Goal: Task Accomplishment & Management: Manage account settings

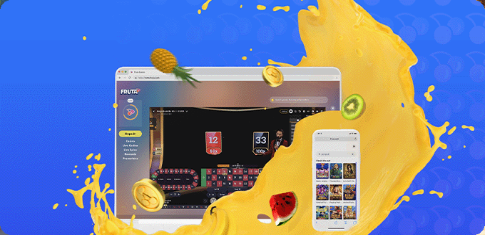
click at [46, 26] on button "Kirjaudu" at bounding box center [44, 23] width 21 height 7
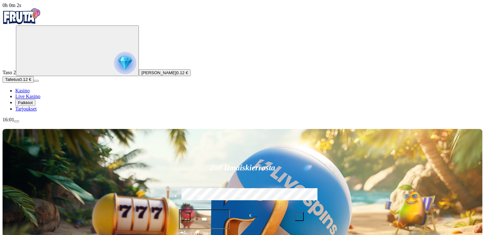
click at [33, 105] on span "Palkkiot" at bounding box center [25, 102] width 15 height 5
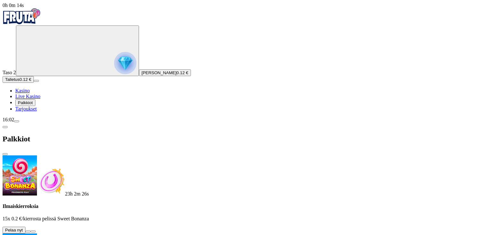
click at [31, 231] on button at bounding box center [27, 232] width 5 height 2
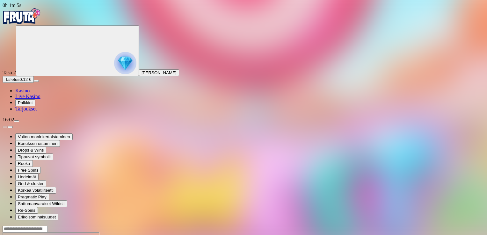
click at [30, 93] on span "Kasino" at bounding box center [22, 90] width 14 height 5
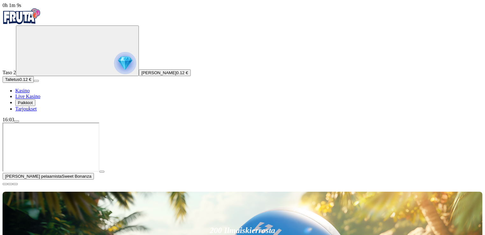
click at [33, 105] on span "Palkkiot" at bounding box center [25, 102] width 15 height 5
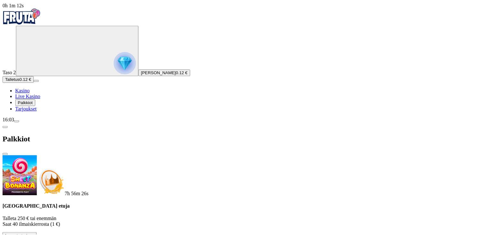
scroll to position [98, 0]
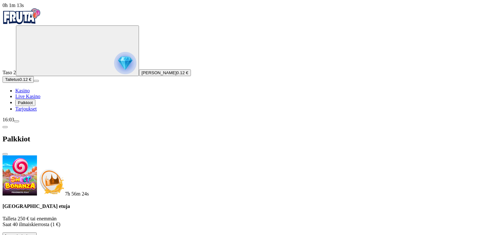
click at [37, 112] on span "Tarjoukset" at bounding box center [25, 108] width 21 height 5
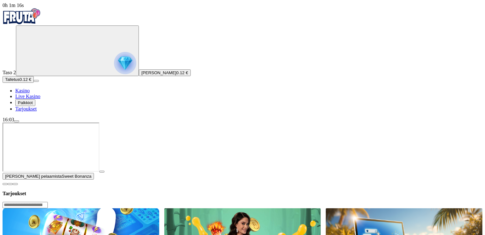
click at [5, 184] on span "close icon" at bounding box center [5, 184] width 0 height 0
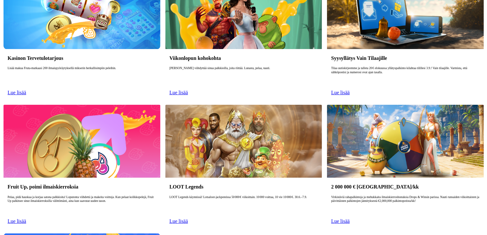
scroll to position [212, 0]
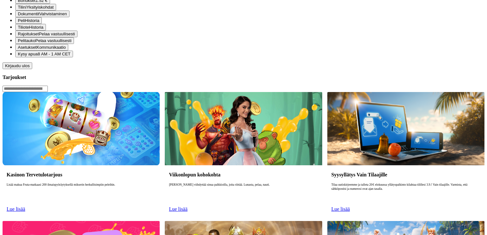
click at [30, 68] on span "Kirjaudu ulos" at bounding box center [17, 65] width 25 height 5
